Goal: Information Seeking & Learning: Compare options

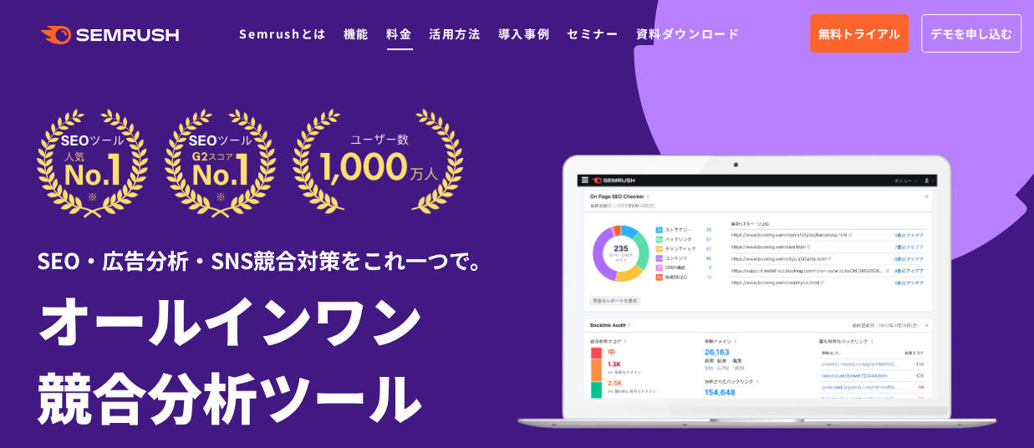
click at [398, 37] on link "料金" at bounding box center [399, 33] width 26 height 17
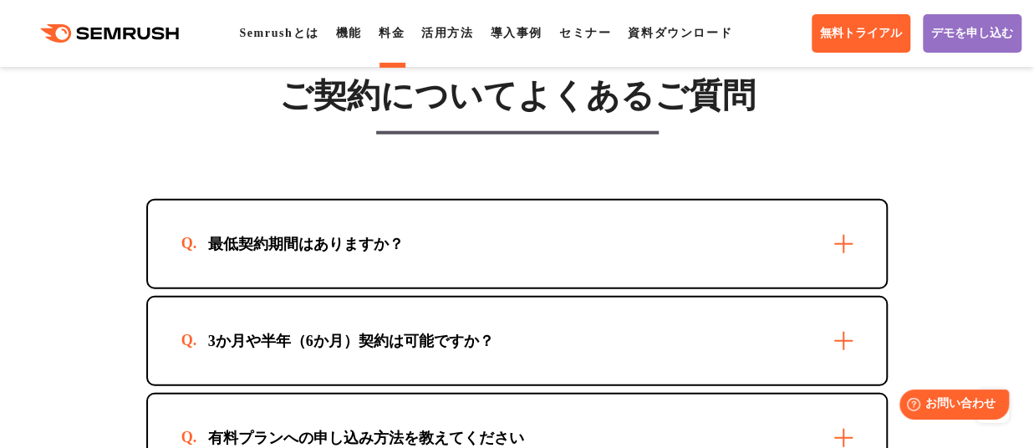
scroll to position [5045, 0]
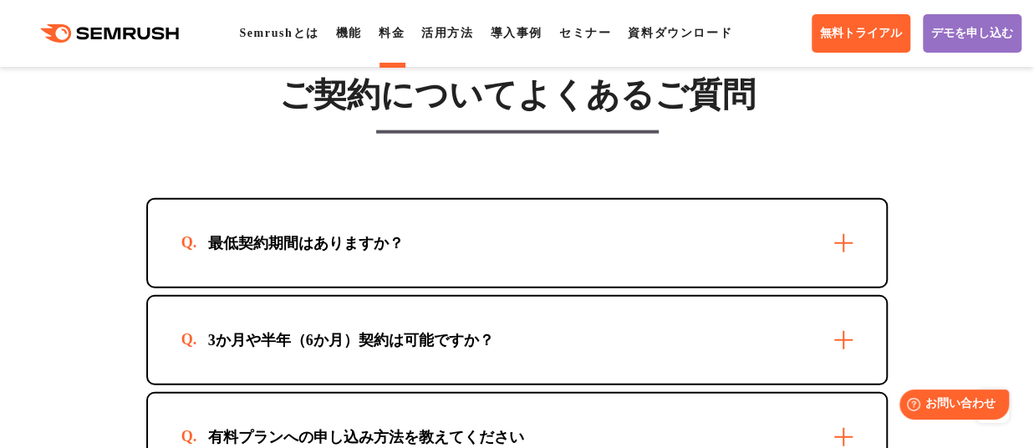
click at [517, 234] on div "最低契約期間はありますか？" at bounding box center [517, 243] width 739 height 87
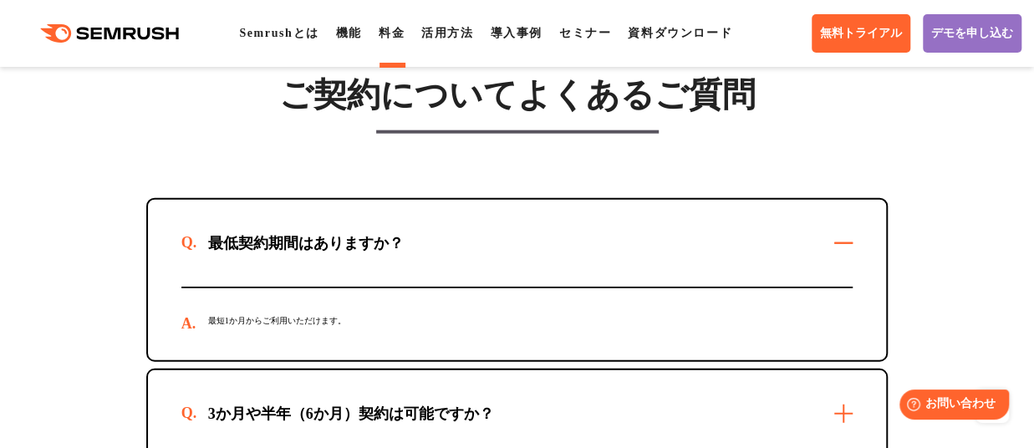
click at [517, 234] on div "最低契約期間はありますか？" at bounding box center [517, 243] width 739 height 87
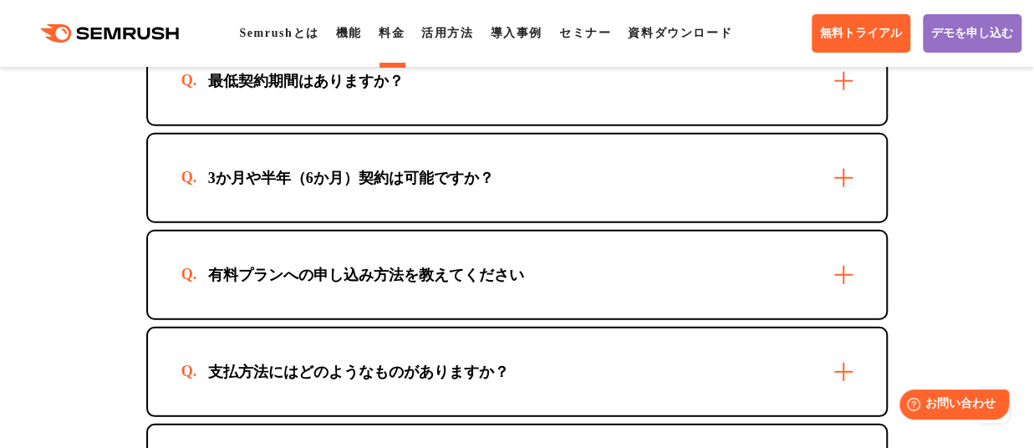
scroll to position [5207, 0]
click at [470, 271] on div "有料プランへの申し込み方法を教えてください" at bounding box center [517, 275] width 739 height 87
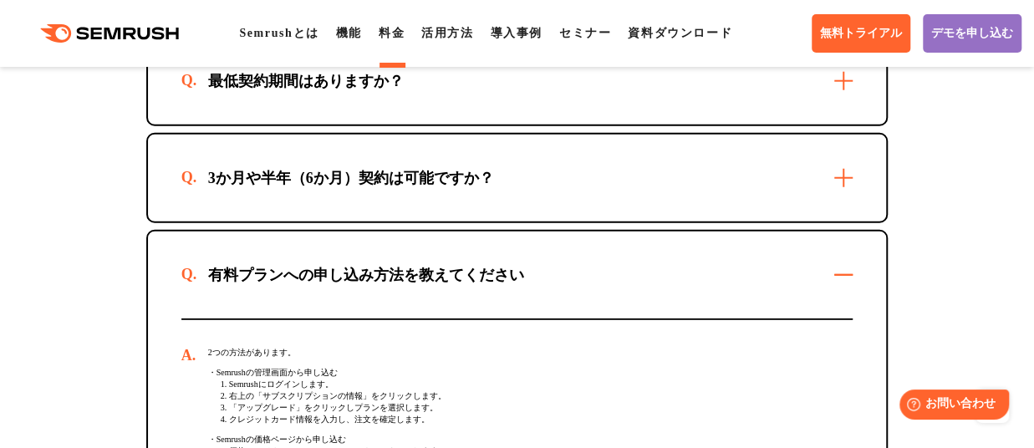
click at [470, 271] on div "有料プランへの申し込み方法を教えてください" at bounding box center [517, 275] width 739 height 87
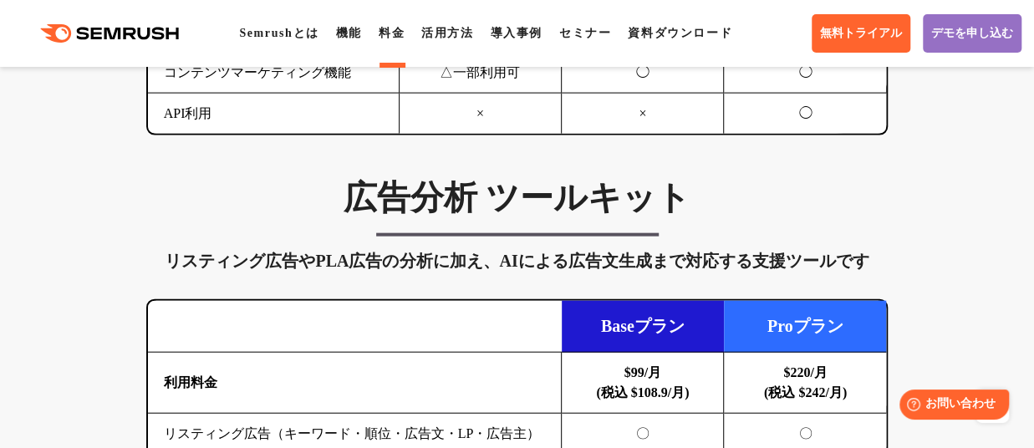
scroll to position [1814, 0]
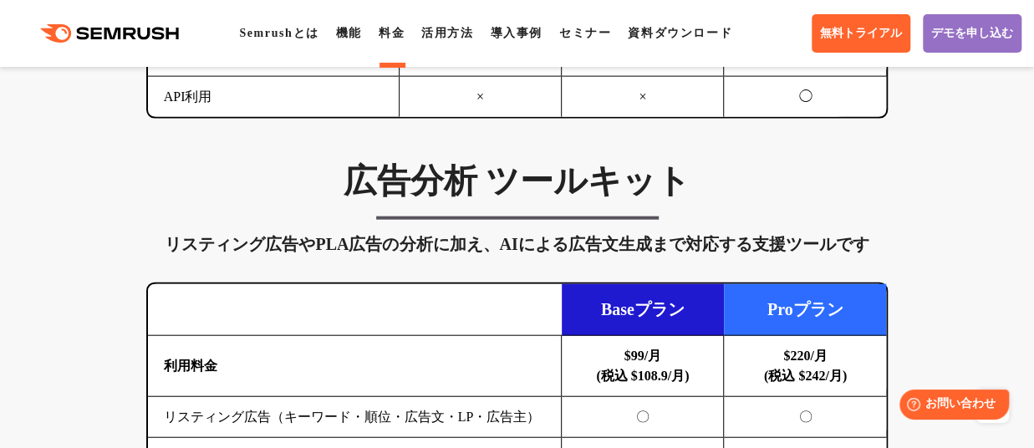
click at [328, 231] on div "リスティング広告やPLA広告の分析に加え、AIによる広告文生成まで対応する支援ツールです" at bounding box center [517, 244] width 742 height 27
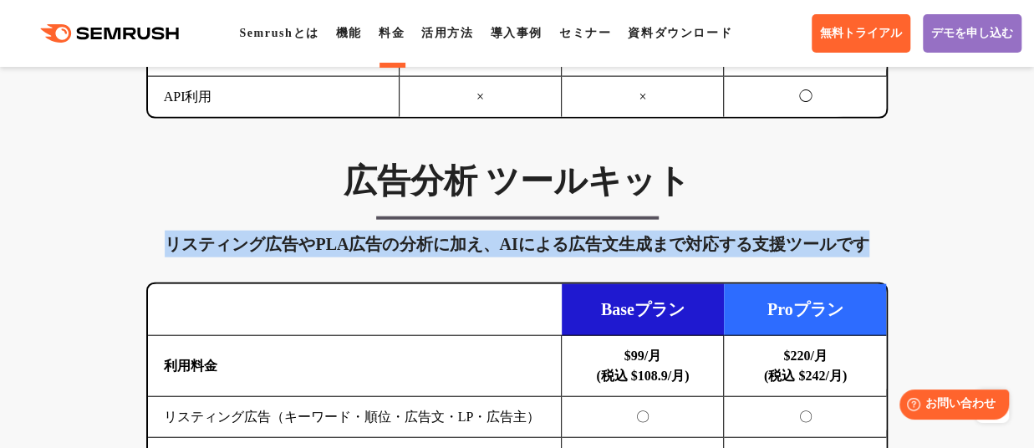
click at [328, 231] on div "リスティング広告やPLA広告の分析に加え、AIによる広告文生成まで対応する支援ツールです" at bounding box center [517, 244] width 742 height 27
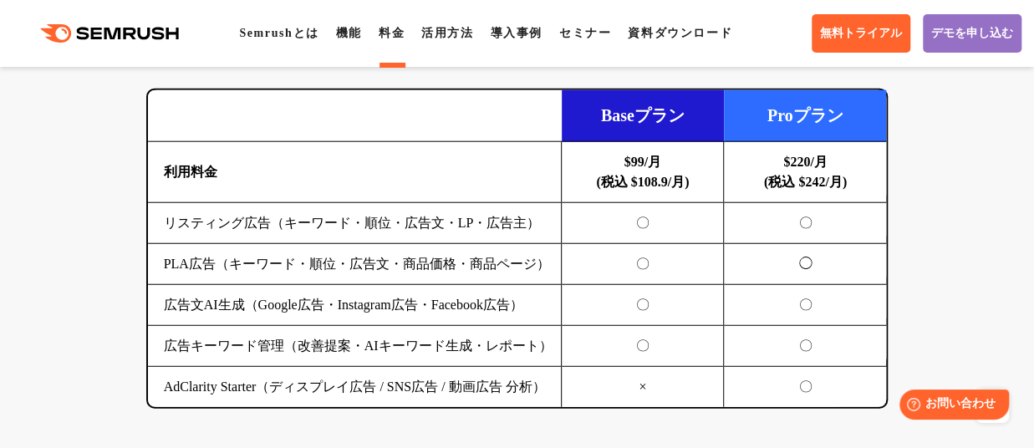
scroll to position [2012, 0]
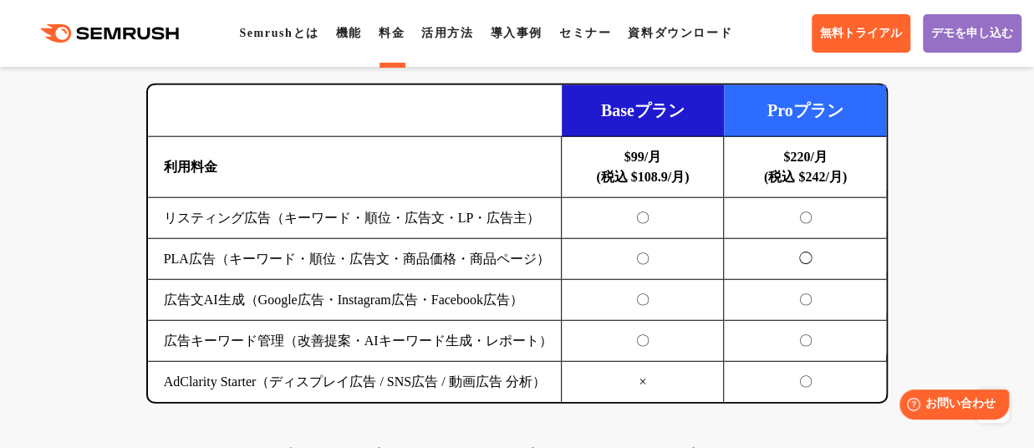
click at [342, 239] on td "PLA広告（キーワード・順位・広告文・商品価格・商品ページ）" at bounding box center [355, 259] width 414 height 41
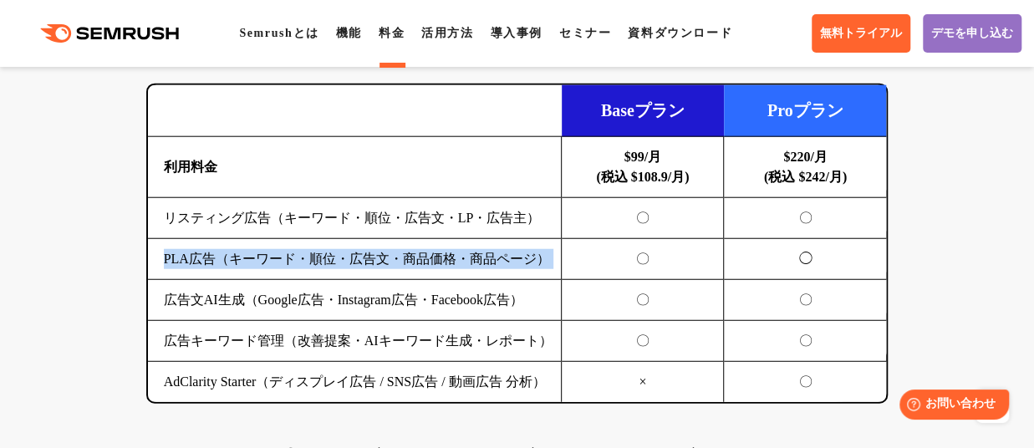
click at [342, 239] on td "PLA広告（キーワード・順位・広告文・商品価格・商品ページ）" at bounding box center [355, 259] width 414 height 41
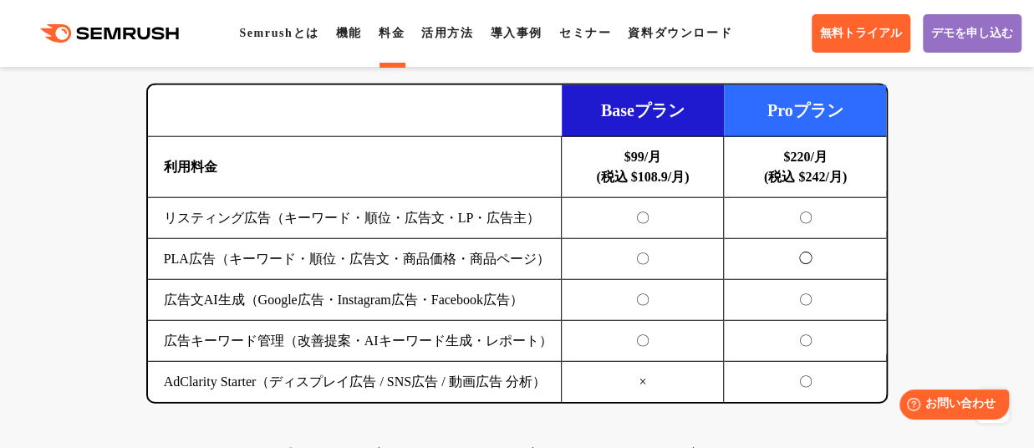
click at [346, 198] on td "リスティング広告（キーワード・順位・広告文・LP・広告主）" at bounding box center [355, 218] width 414 height 41
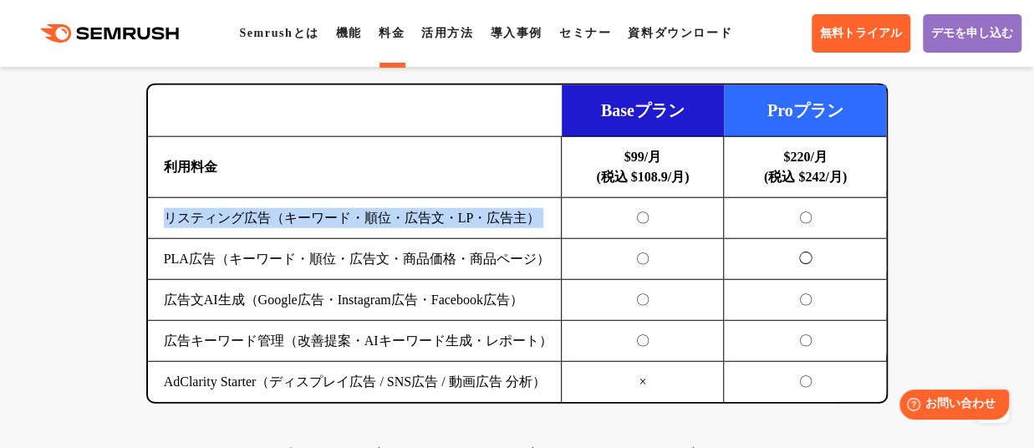
click at [346, 198] on td "リスティング広告（キーワード・順位・広告文・LP・広告主）" at bounding box center [355, 218] width 414 height 41
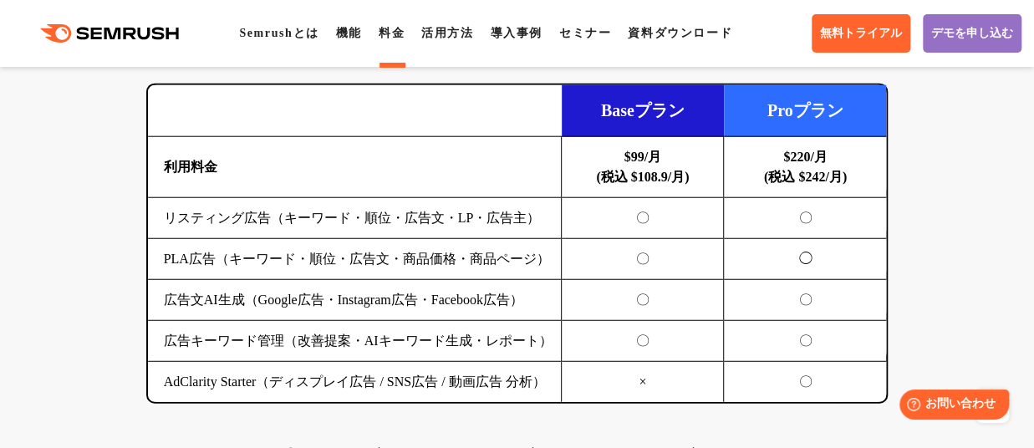
click at [341, 239] on td "PLA広告（キーワード・順位・広告文・商品価格・商品ページ）" at bounding box center [355, 259] width 414 height 41
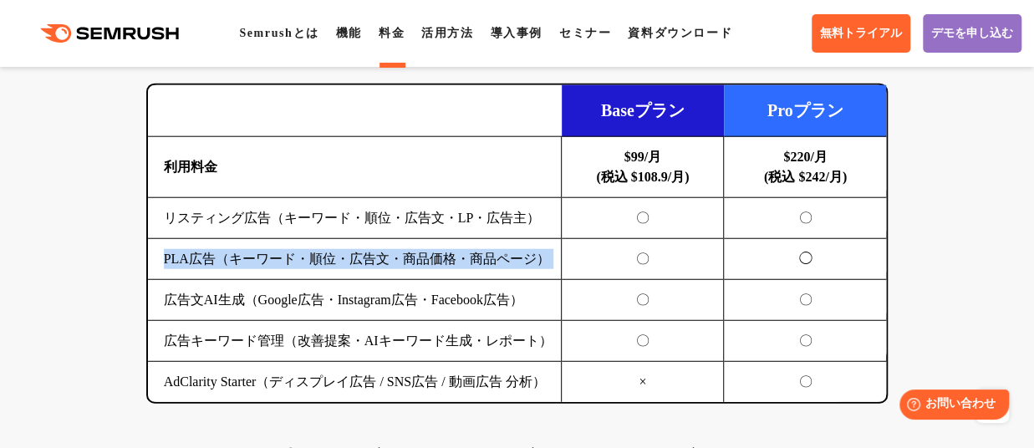
click at [341, 239] on td "PLA広告（キーワード・順位・広告文・商品価格・商品ページ）" at bounding box center [355, 259] width 414 height 41
click at [333, 239] on td "PLA広告（キーワード・順位・広告文・商品価格・商品ページ）" at bounding box center [355, 259] width 414 height 41
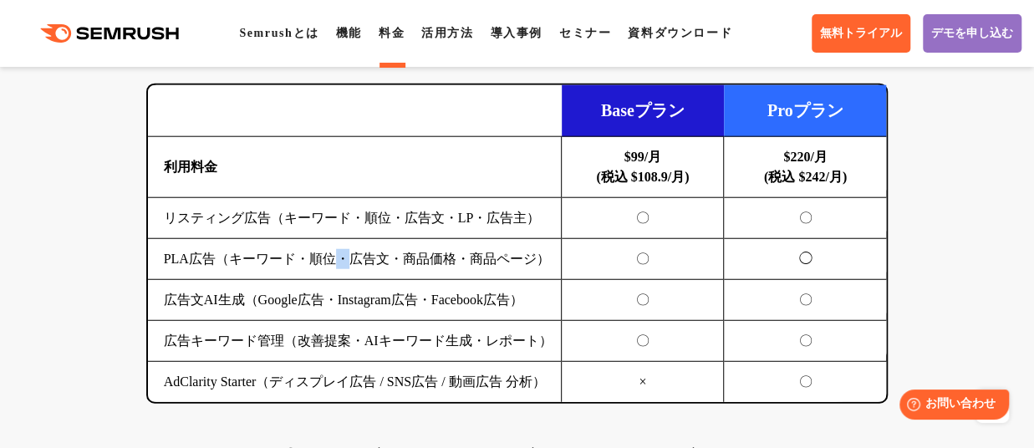
click at [333, 239] on td "PLA広告（キーワード・順位・広告文・商品価格・商品ページ）" at bounding box center [355, 259] width 414 height 41
click at [324, 280] on td "広告文AI生成（Google広告・Instagram広告・Facebook広告）" at bounding box center [355, 300] width 414 height 41
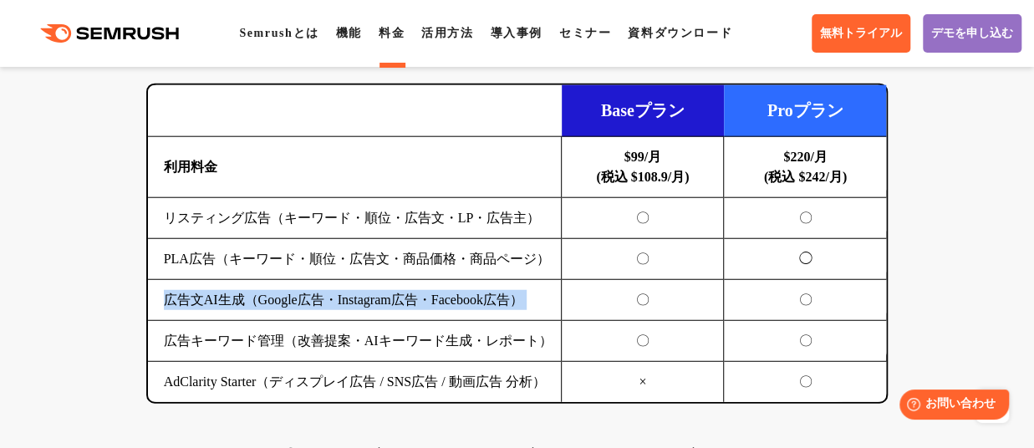
click at [324, 280] on td "広告文AI生成（Google広告・Instagram広告・Facebook広告）" at bounding box center [355, 300] width 414 height 41
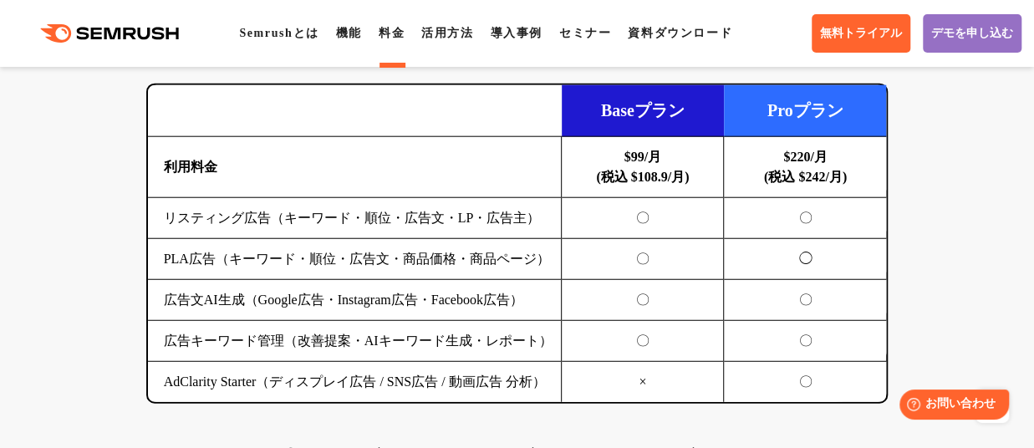
click at [313, 321] on td "広告キーワード管理（改善提案・AIキーワード生成・レポート）" at bounding box center [355, 341] width 414 height 41
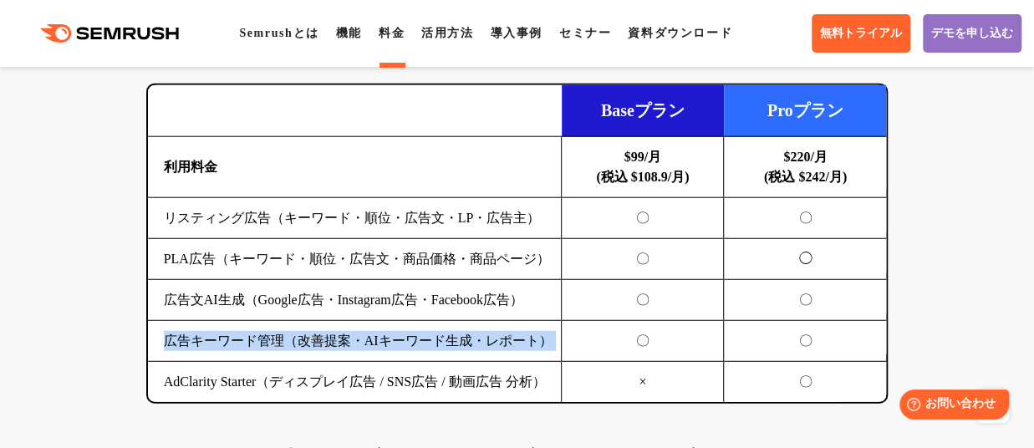
click at [313, 321] on td "広告キーワード管理（改善提案・AIキーワード生成・レポート）" at bounding box center [355, 341] width 414 height 41
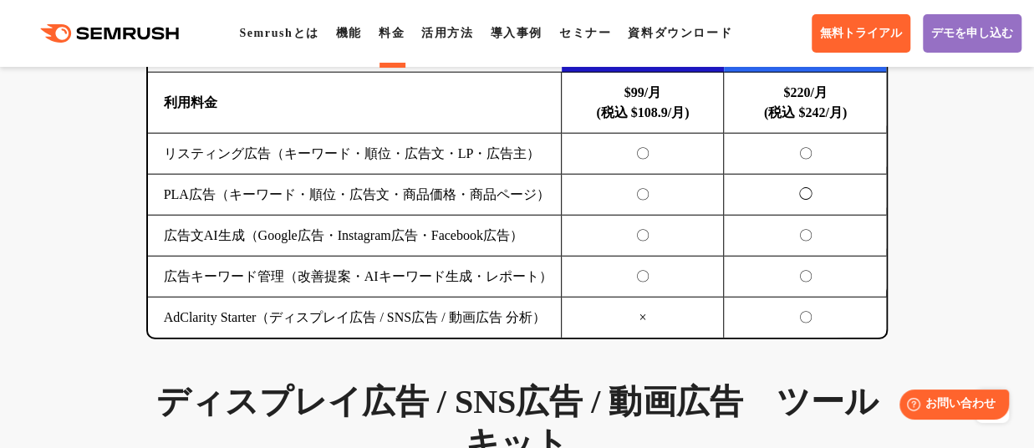
scroll to position [2080, 0]
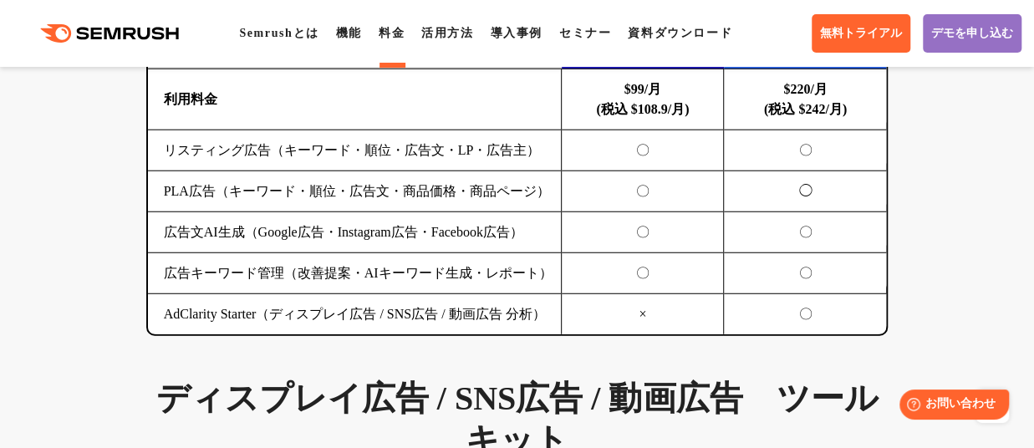
click at [221, 294] on td "AdClarity Starter（ディスプレイ広告 / SNS広告 / 動画広告 分析）" at bounding box center [355, 314] width 414 height 41
click at [210, 294] on td "AdClarity Starter（ディスプレイ広告 / SNS広告 / 動画広告 分析）" at bounding box center [355, 314] width 414 height 41
drag, startPoint x: 356, startPoint y: 348, endPoint x: 181, endPoint y: 261, distance: 195.8
click at [181, 294] on td "AdClarity Starter（ディスプレイ広告 / SNS広告 / 動画広告 分析）" at bounding box center [355, 314] width 414 height 41
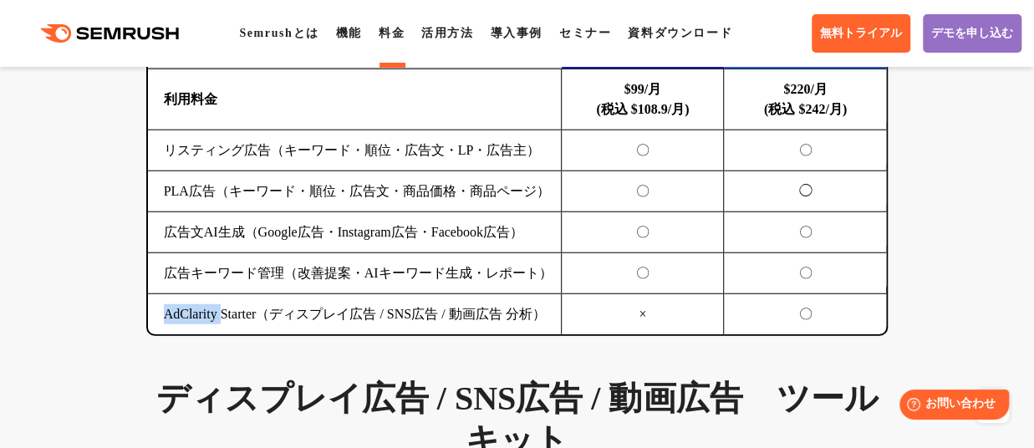
click at [181, 294] on td "AdClarity Starter（ディスプレイ広告 / SNS広告 / 動画広告 分析）" at bounding box center [355, 314] width 414 height 41
copy td "AdClarity"
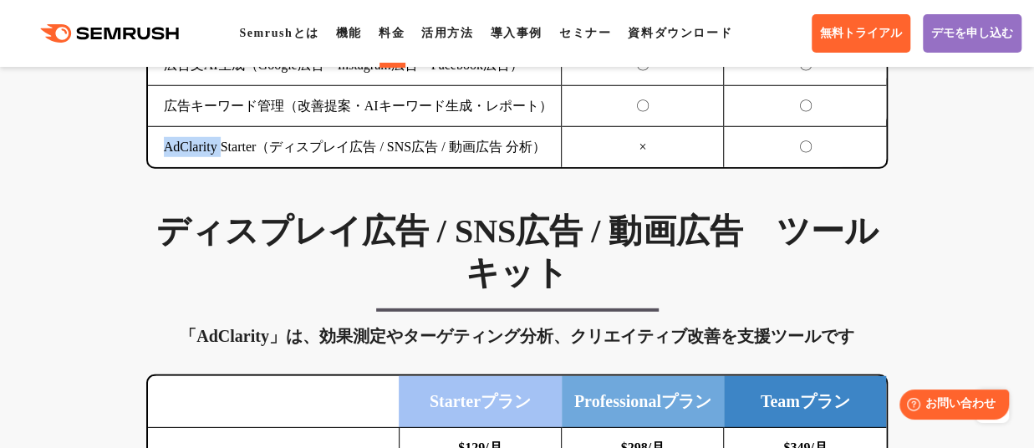
scroll to position [2331, 0]
